Goal: Task Accomplishment & Management: Complete application form

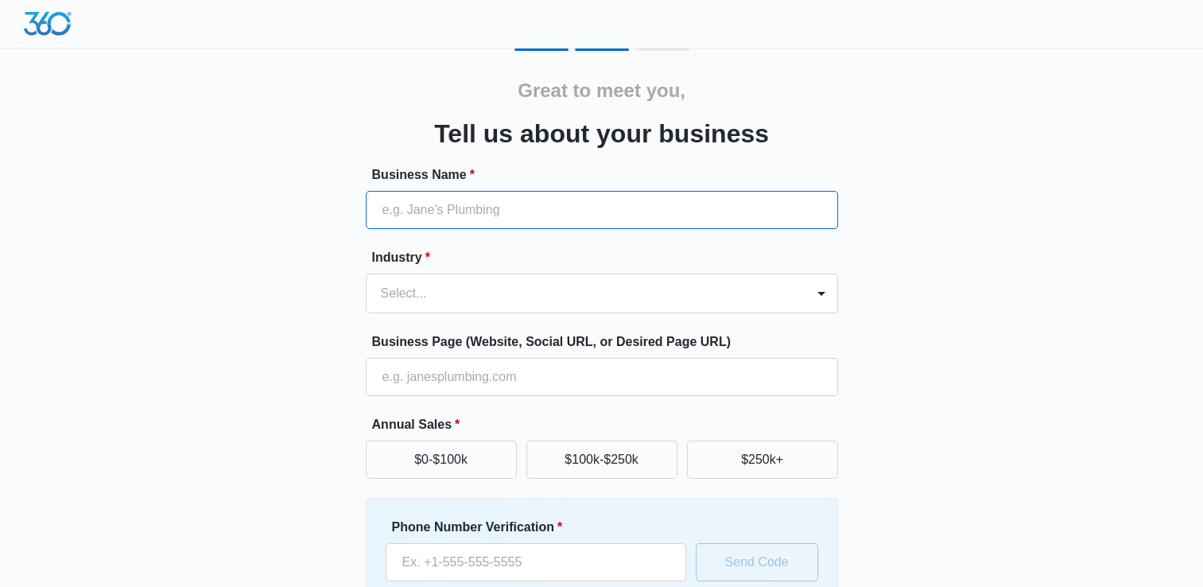
click at [471, 199] on input "Business Name *" at bounding box center [602, 210] width 472 height 38
type input "Motion Sound & Lighting"
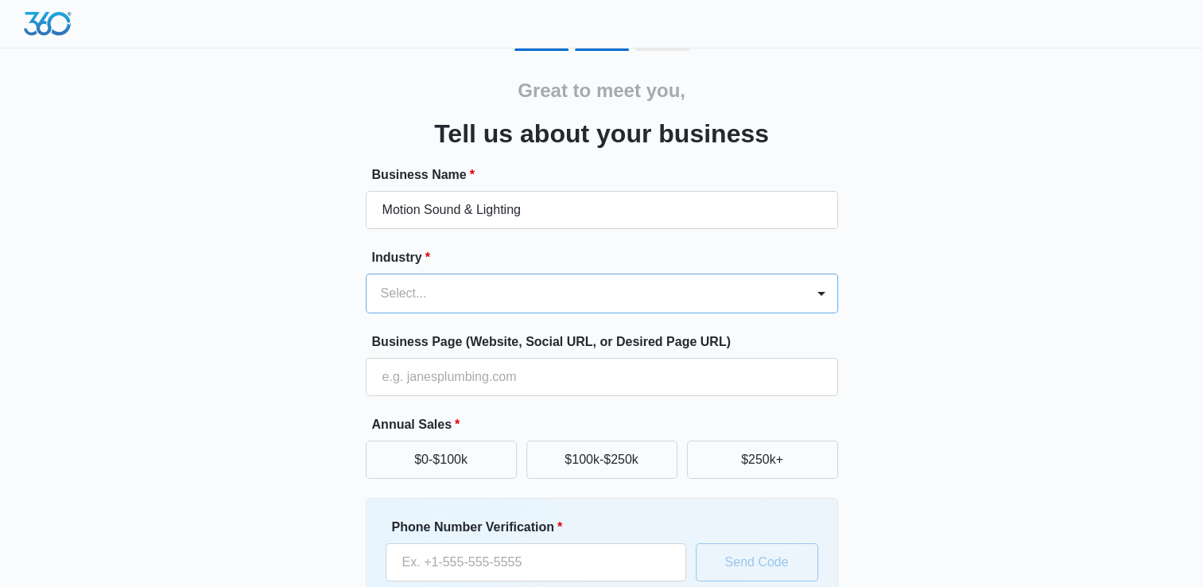
click at [466, 288] on div at bounding box center [583, 293] width 404 height 22
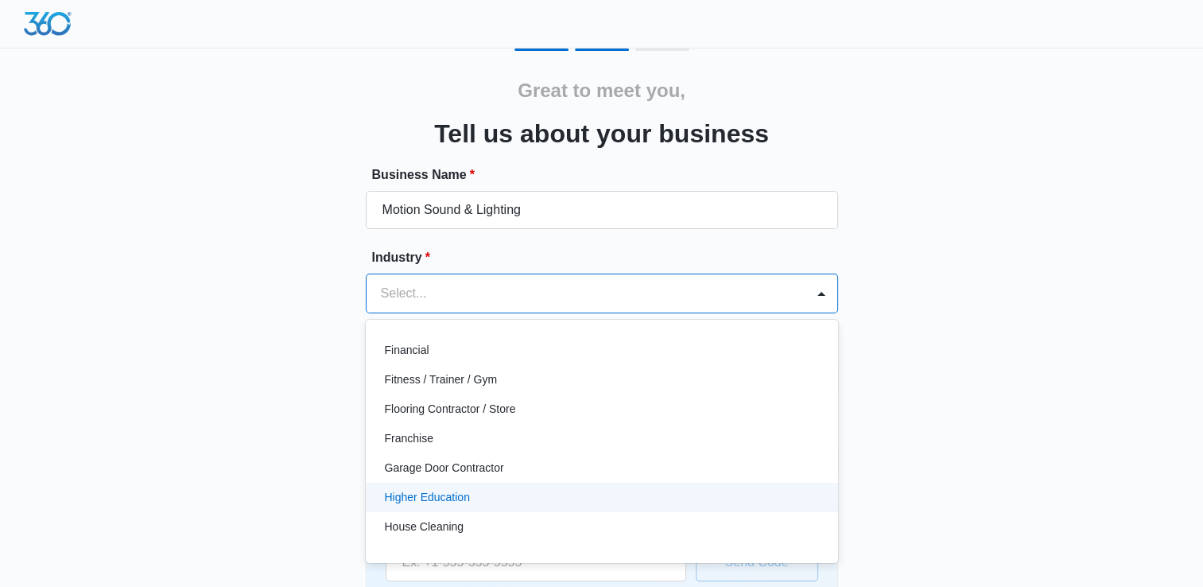
scroll to position [434, 0]
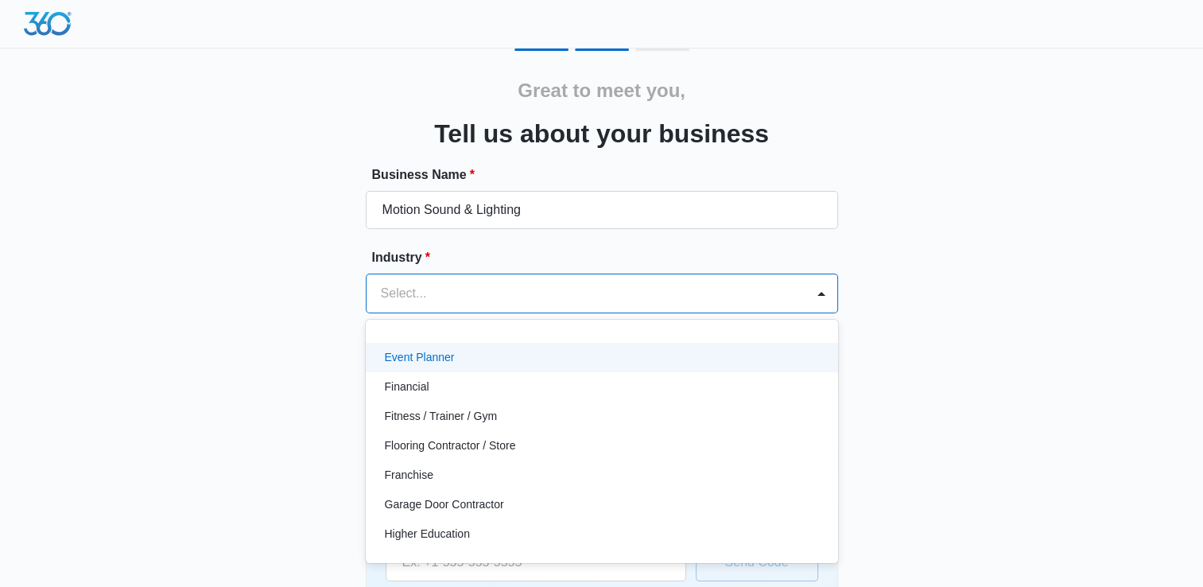
click at [443, 359] on p "Event Planner" at bounding box center [420, 357] width 70 height 17
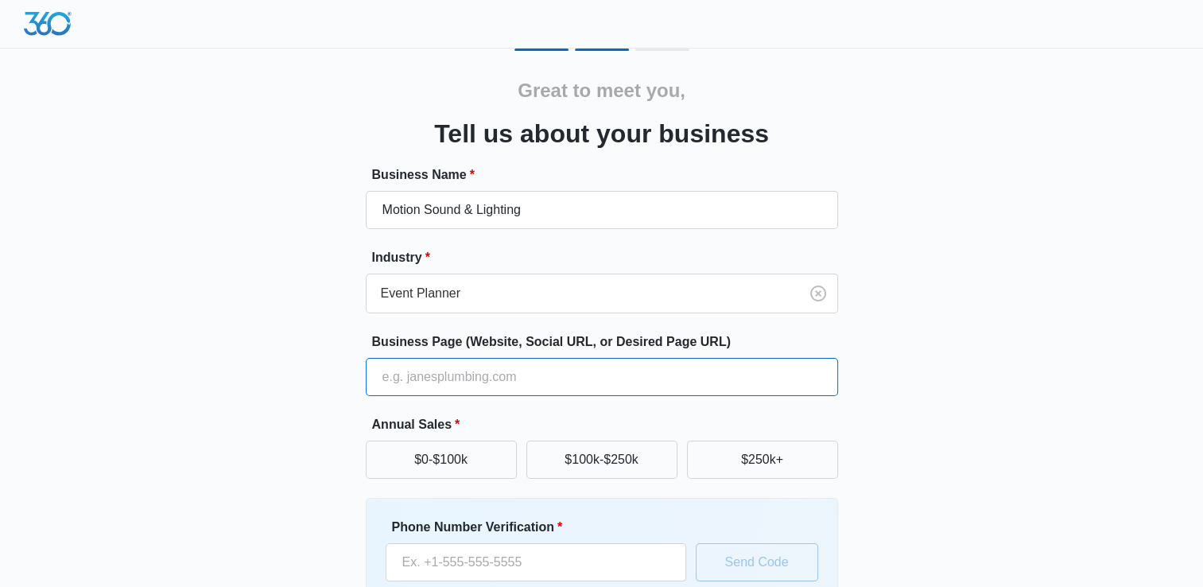
click at [493, 380] on input "Business Page (Website, Social URL, or Desired Page URL)" at bounding box center [602, 377] width 472 height 38
type input "[URL][DOMAIN_NAME]"
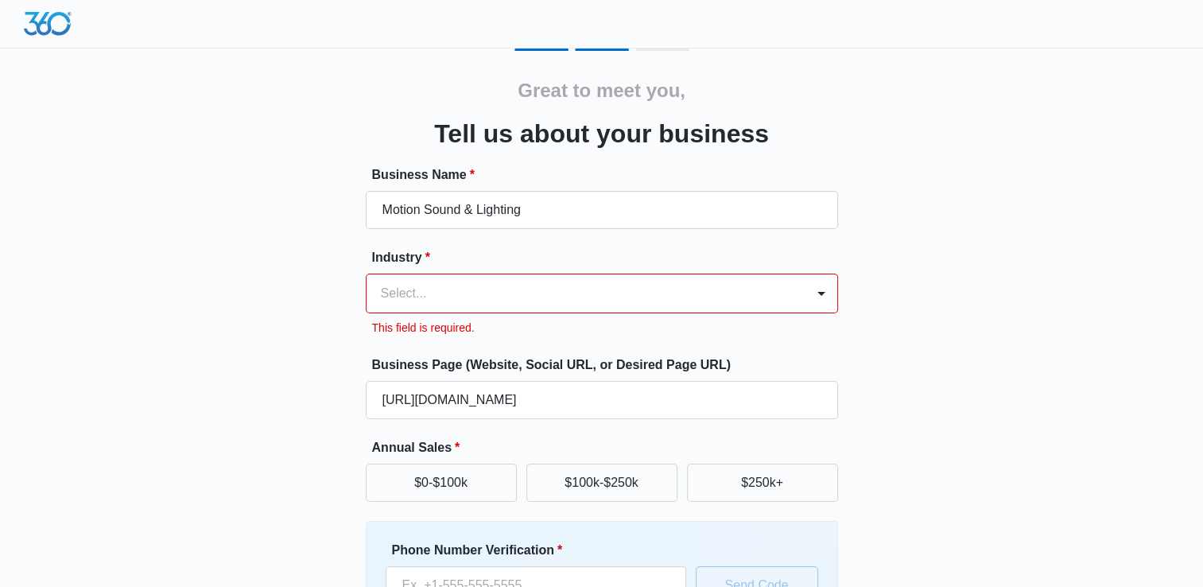
click at [582, 283] on div at bounding box center [583, 293] width 404 height 22
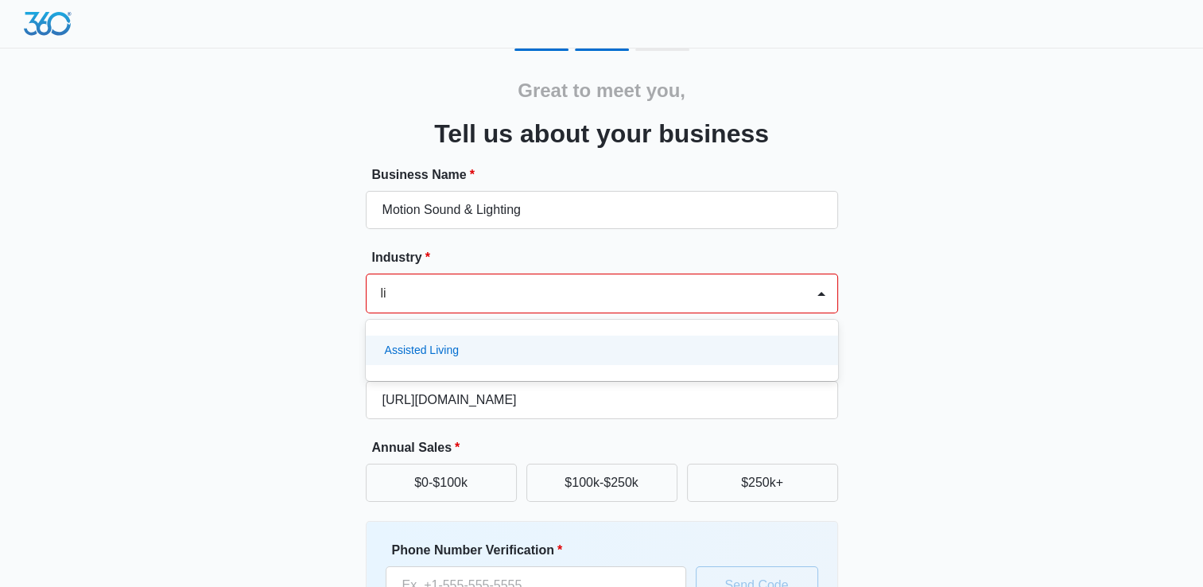
type input "l"
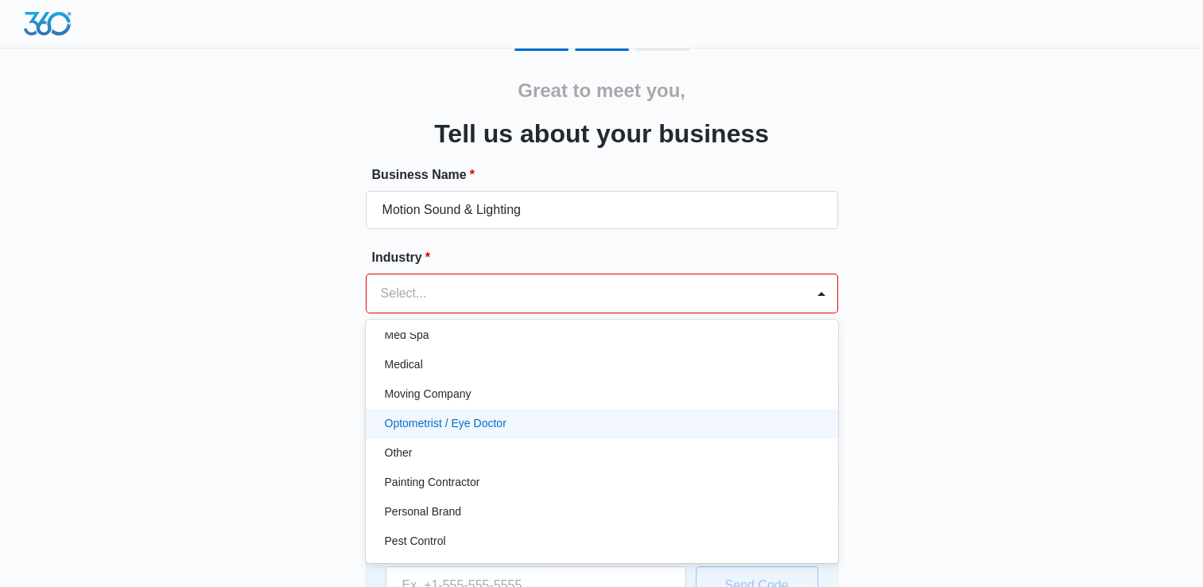
scroll to position [874, 0]
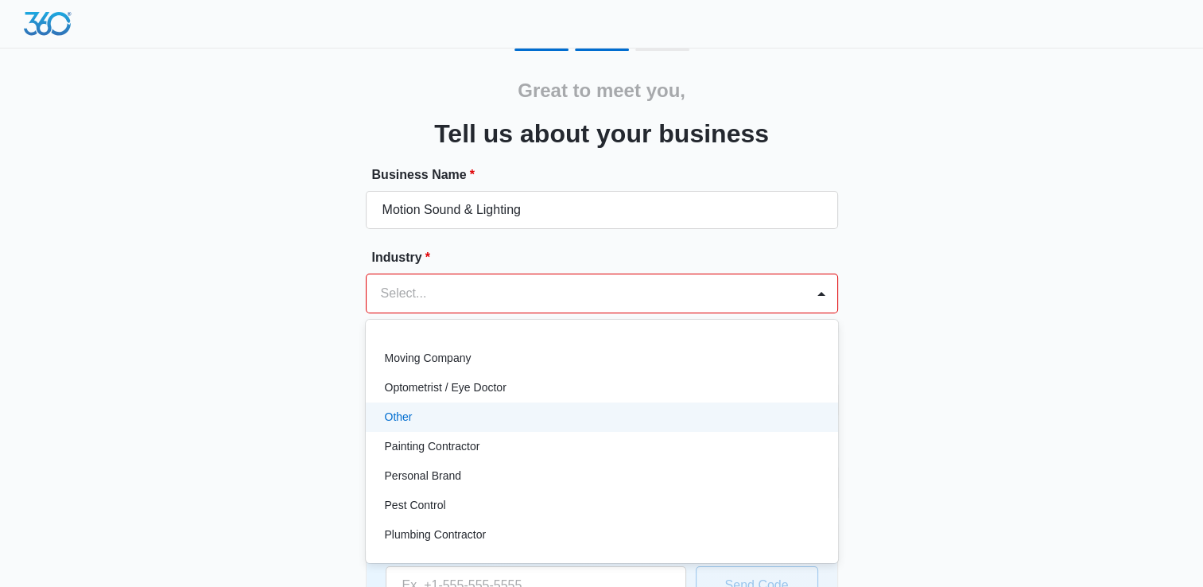
click at [419, 416] on div "Other" at bounding box center [600, 417] width 431 height 17
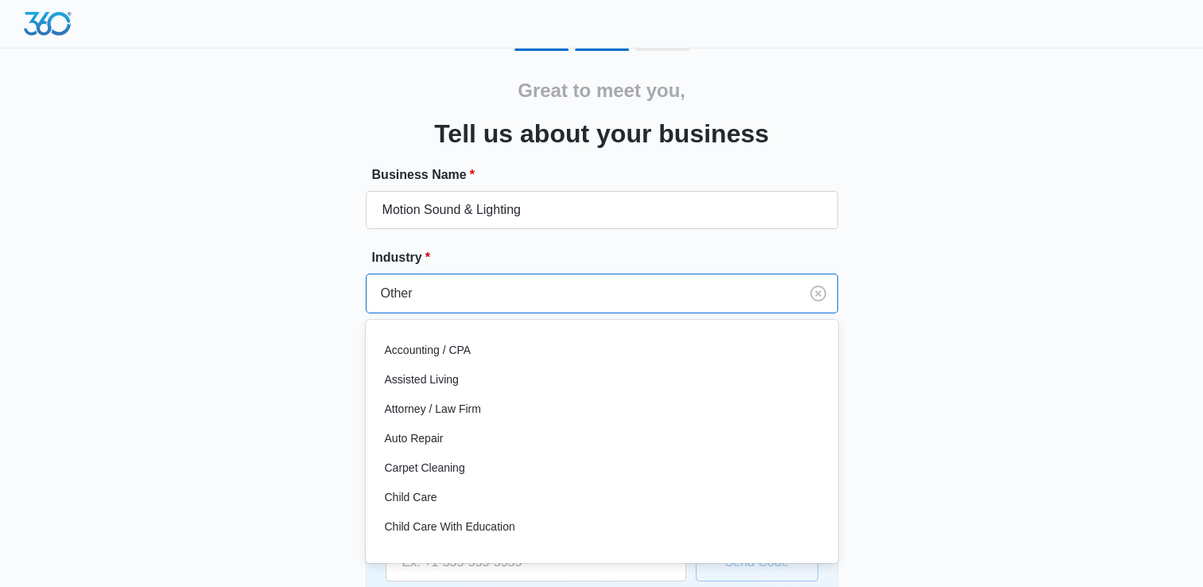
click at [464, 297] on div at bounding box center [579, 293] width 397 height 22
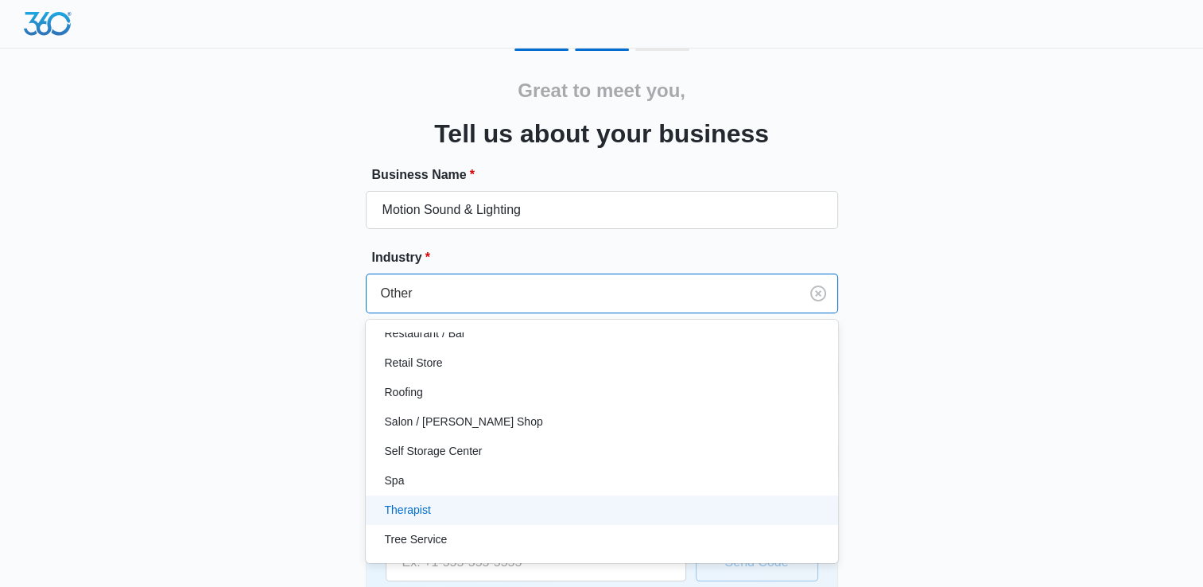
scroll to position [1231, 0]
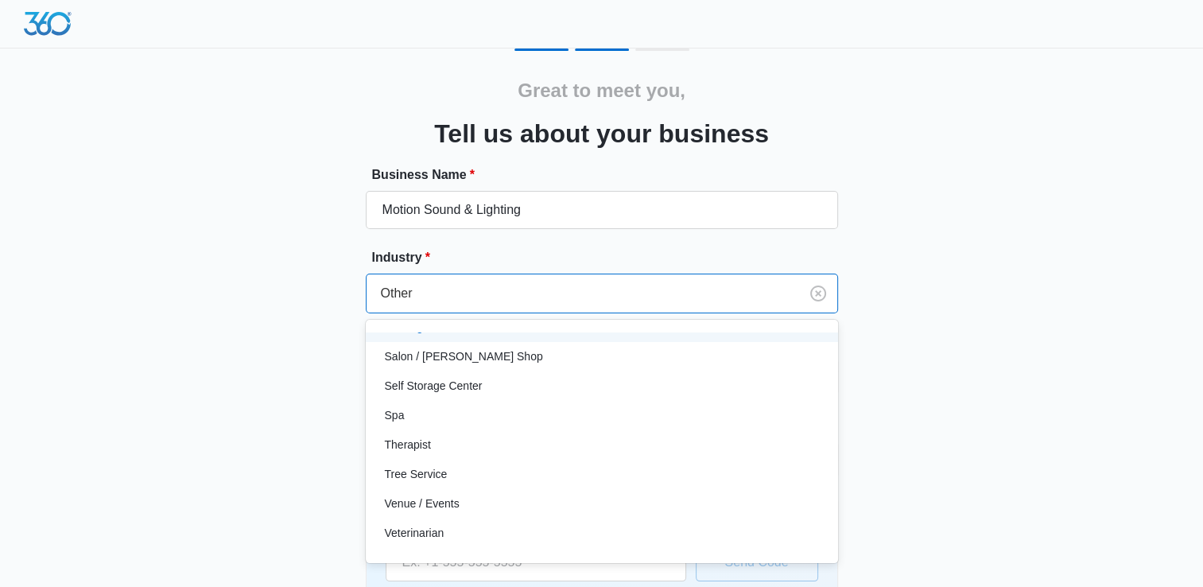
click at [959, 297] on div "Great to meet you, Tell us about your business Business Name * Motion Sound & L…" at bounding box center [602, 370] width 954 height 645
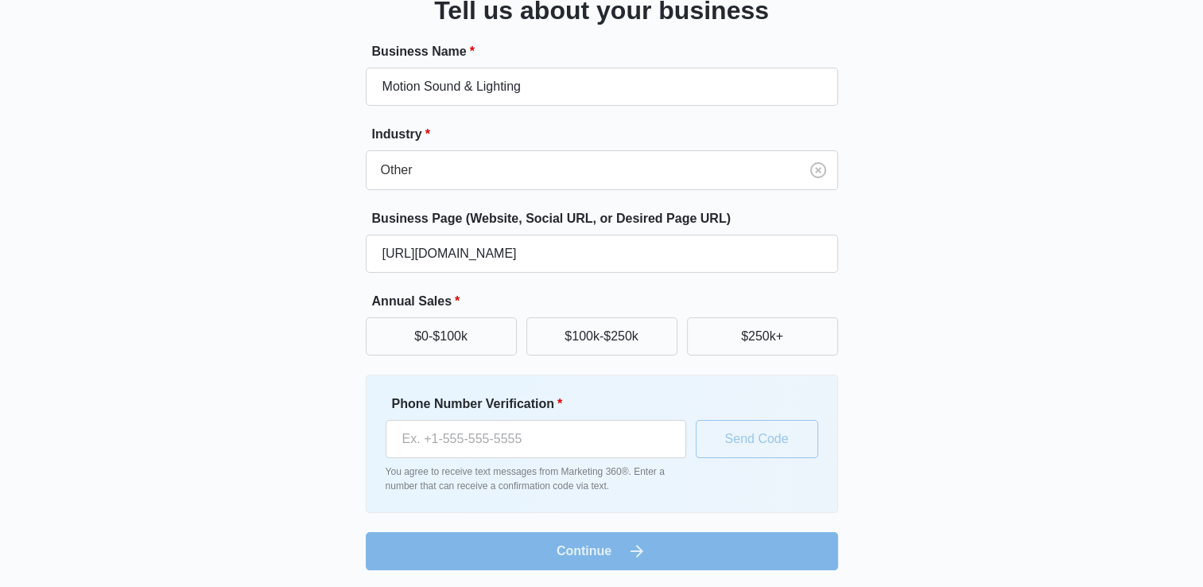
scroll to position [124, 0]
click at [552, 444] on input "Phone Number Verification *" at bounding box center [535, 438] width 300 height 38
type input "[PHONE_NUMBER]"
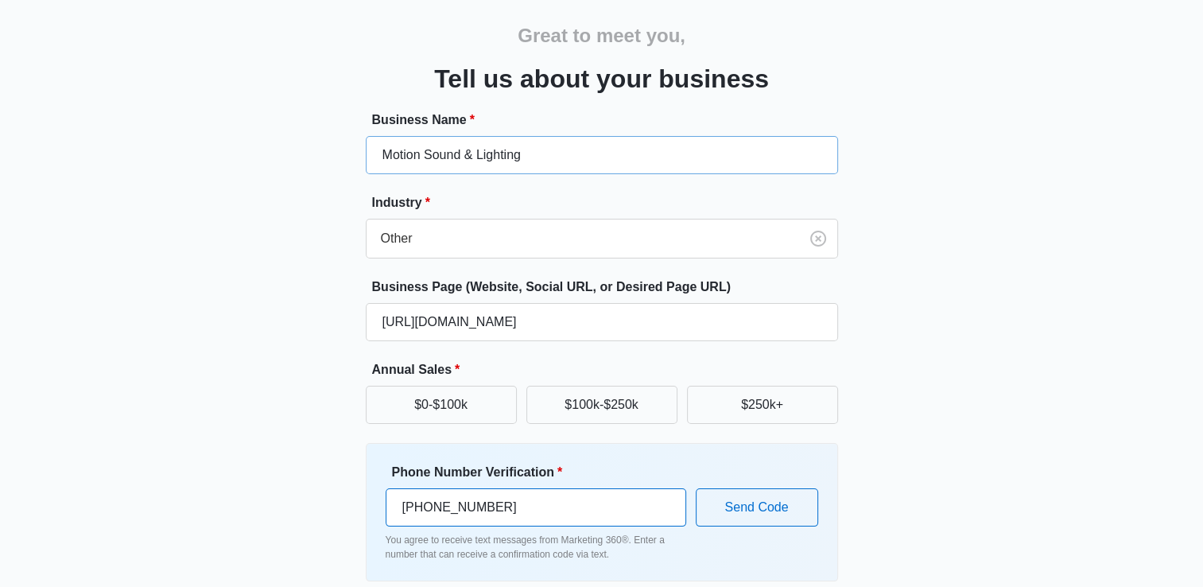
scroll to position [0, 0]
